Goal: Task Accomplishment & Management: Complete application form

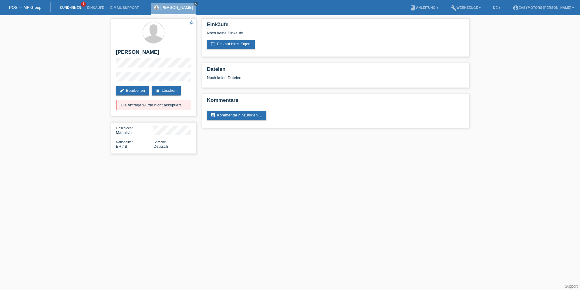
click at [71, 7] on link "Kund*innen" at bounding box center [70, 8] width 27 height 4
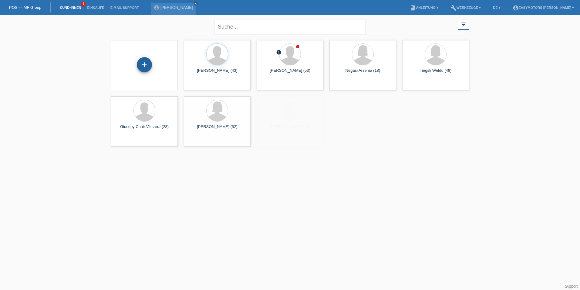
click at [147, 65] on div "+" at bounding box center [144, 64] width 15 height 15
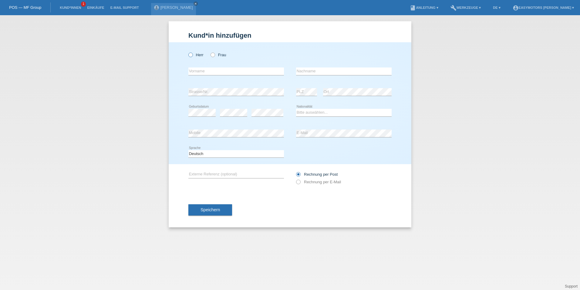
click at [188, 52] on icon at bounding box center [188, 52] width 0 height 0
click at [190, 55] on input "Herr" at bounding box center [190, 55] width 4 height 4
radio input "true"
drag, startPoint x: 198, startPoint y: 71, endPoint x: 194, endPoint y: 72, distance: 3.7
click at [198, 71] on input "text" at bounding box center [236, 71] width 96 height 8
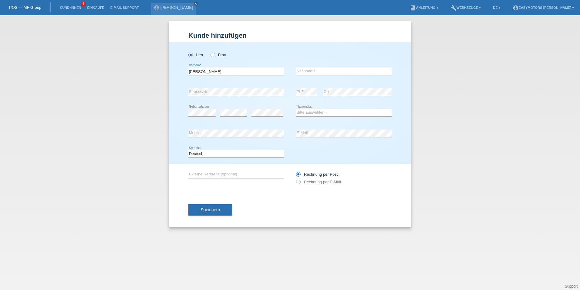
type input "Ludovic"
type input "Glück"
select select "CH"
click at [207, 211] on span "Speichern" at bounding box center [210, 209] width 19 height 5
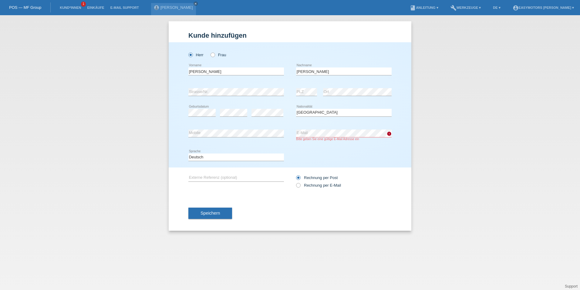
click at [303, 213] on div "Speichern" at bounding box center [289, 212] width 203 height 35
click at [213, 214] on span "Speichern" at bounding box center [210, 212] width 19 height 5
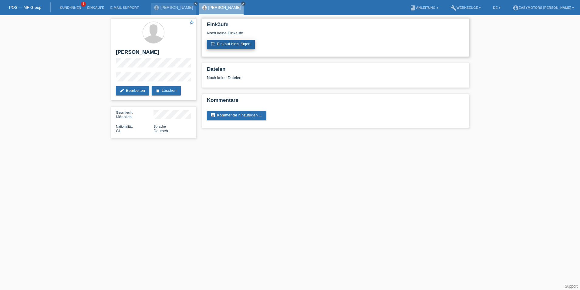
drag, startPoint x: 0, startPoint y: 0, endPoint x: 219, endPoint y: 42, distance: 223.0
click at [219, 42] on link "add_shopping_cart Einkauf hinzufügen" at bounding box center [231, 44] width 48 height 9
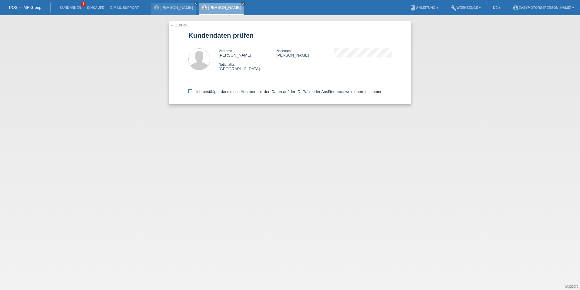
click at [189, 92] on icon at bounding box center [190, 91] width 4 height 4
click at [189, 92] on input "Ich bestätige, dass diese Angaben mit den Daten auf der ID, Pass oder Ausländer…" at bounding box center [190, 91] width 4 height 4
checkbox input "true"
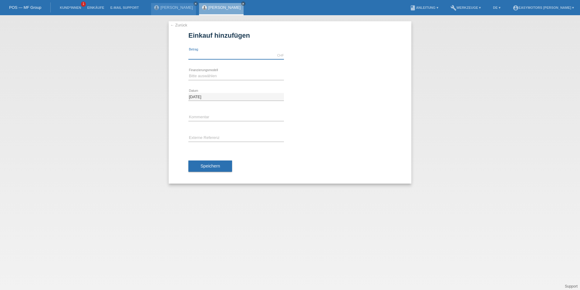
drag, startPoint x: 0, startPoint y: 0, endPoint x: 201, endPoint y: 56, distance: 208.6
click at [201, 56] on input "text" at bounding box center [236, 56] width 96 height 8
type input "2800.00"
click at [202, 77] on select "Bitte auswählen Fixe Raten Kauf auf Rechnung mit Teilzahlungsoption" at bounding box center [236, 75] width 96 height 7
select select "81"
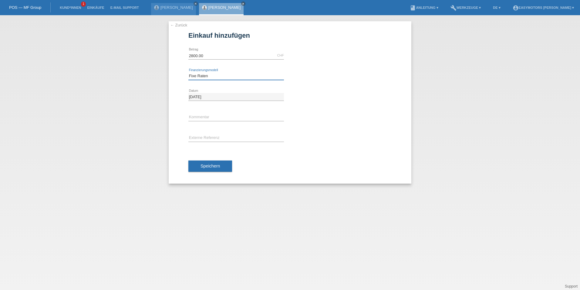
click at [188, 72] on select "Bitte auswählen Fixe Raten Kauf auf Rechnung mit Teilzahlungsoption" at bounding box center [236, 75] width 96 height 7
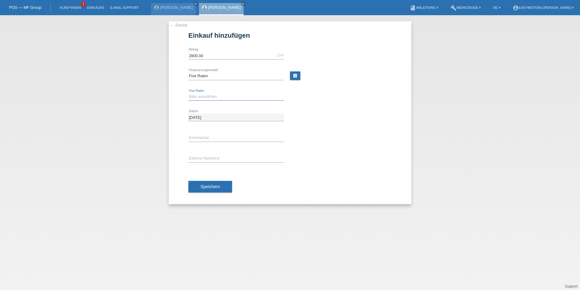
click at [203, 94] on select "Bitte auswählen 12 Raten 24 Raten 48 Raten" at bounding box center [236, 96] width 96 height 7
click at [188, 93] on select "Bitte auswählen 12 Raten 24 Raten 48 Raten" at bounding box center [236, 96] width 96 height 7
click at [217, 98] on select "Bitte auswählen 12 Raten 24 Raten 48 Raten" at bounding box center [236, 96] width 96 height 7
select select "320"
click at [188, 93] on select "Bitte auswählen 12 Raten 24 Raten 48 Raten" at bounding box center [236, 96] width 96 height 7
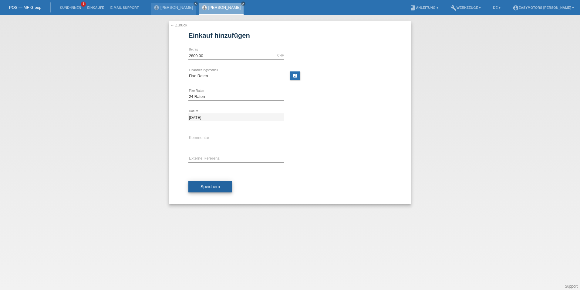
click at [211, 181] on button "Speichern" at bounding box center [210, 187] width 44 height 12
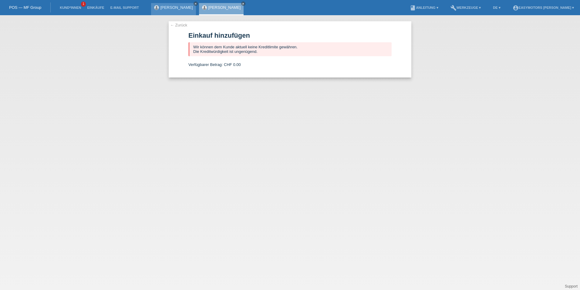
click at [197, 5] on icon "close" at bounding box center [195, 3] width 3 height 3
click at [181, 27] on link "← Zurück" at bounding box center [178, 25] width 17 height 5
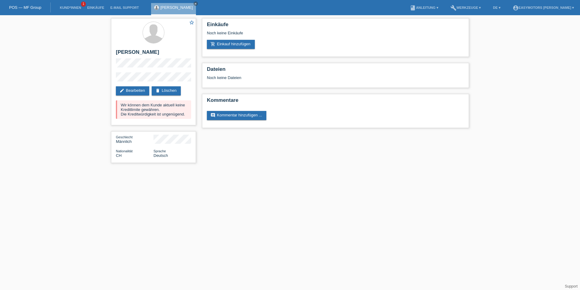
click at [502, 5] on li "DE ▾" at bounding box center [496, 7] width 13 height 15
click at [503, 8] on link "DE ▾" at bounding box center [496, 8] width 13 height 4
click at [496, 22] on span "Français" at bounding box center [491, 22] width 17 height 7
click at [502, 8] on link "FR ▾" at bounding box center [496, 8] width 13 height 4
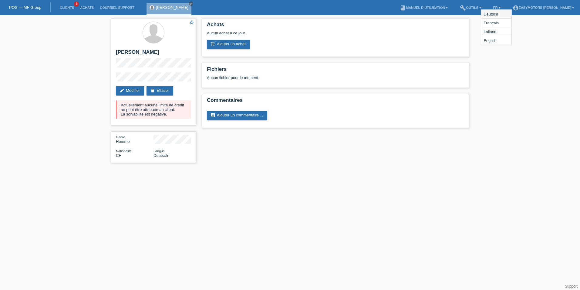
click at [499, 17] on span "Deutsch" at bounding box center [491, 13] width 16 height 7
